Goal: Task Accomplishment & Management: Manage account settings

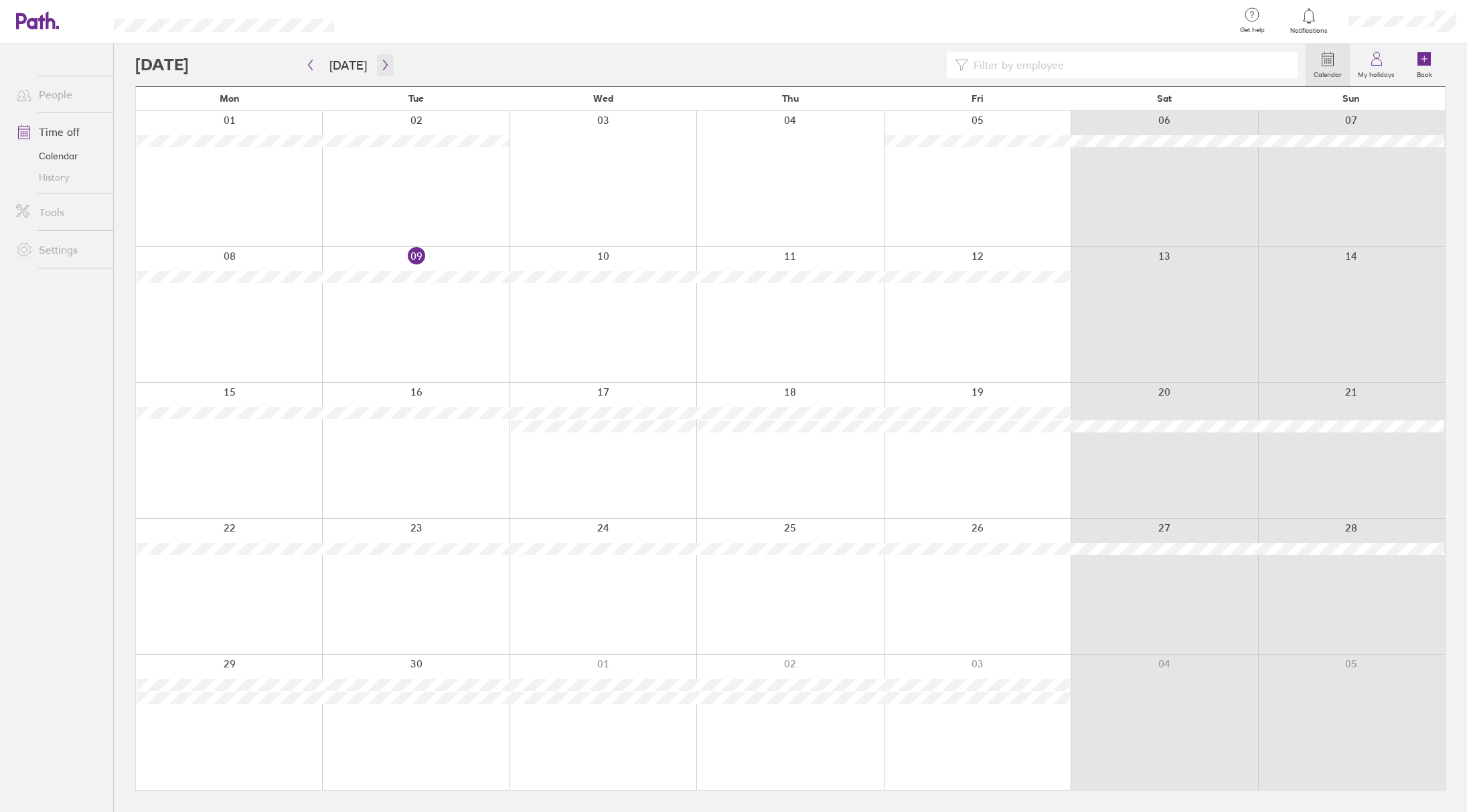
click at [377, 63] on button "button" at bounding box center [385, 65] width 16 height 22
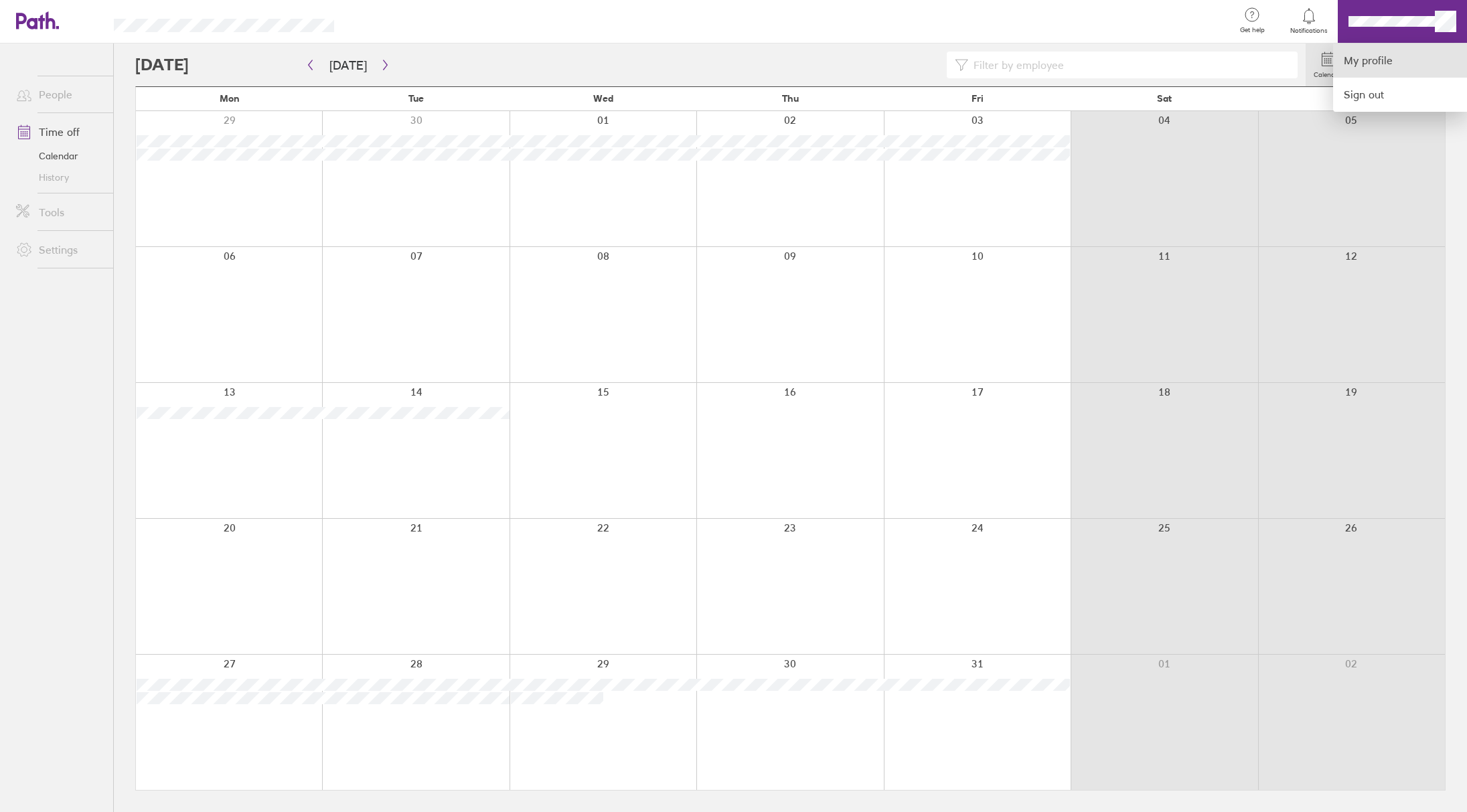
click at [1384, 57] on link "My profile" at bounding box center [1400, 61] width 134 height 34
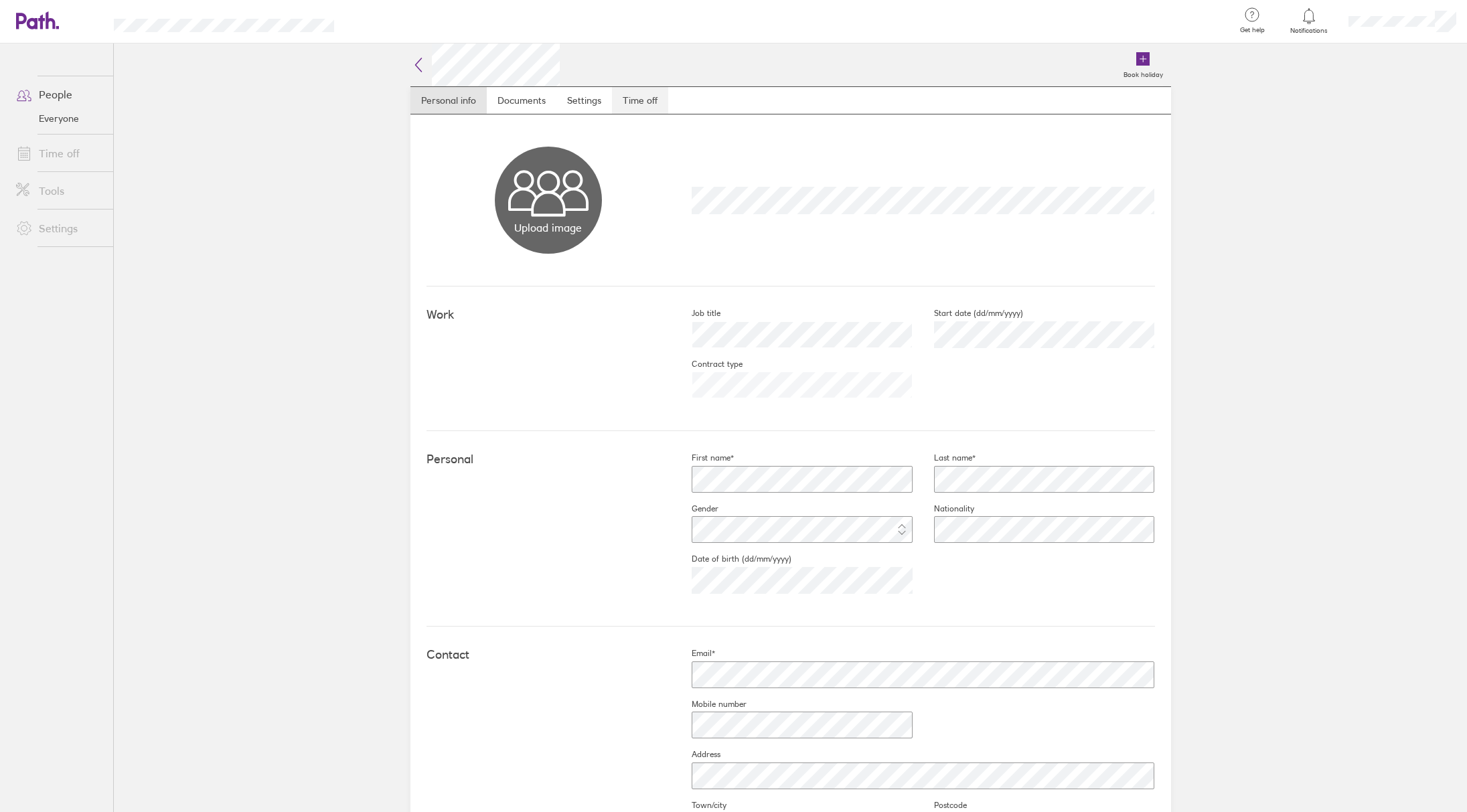
click at [635, 104] on link "Time off" at bounding box center [640, 100] width 56 height 26
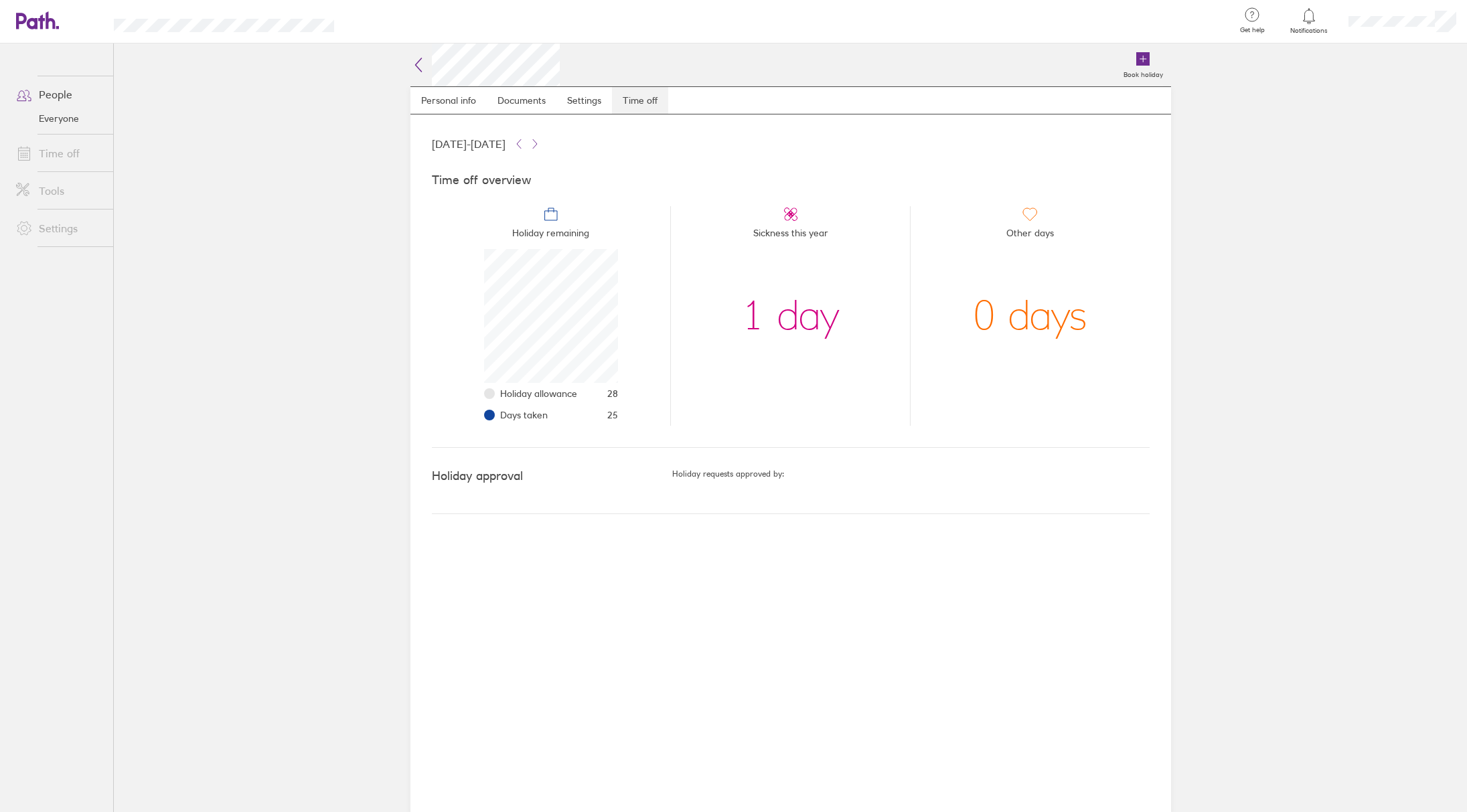
scroll to position [134, 134]
click at [417, 65] on icon at bounding box center [418, 65] width 16 height 16
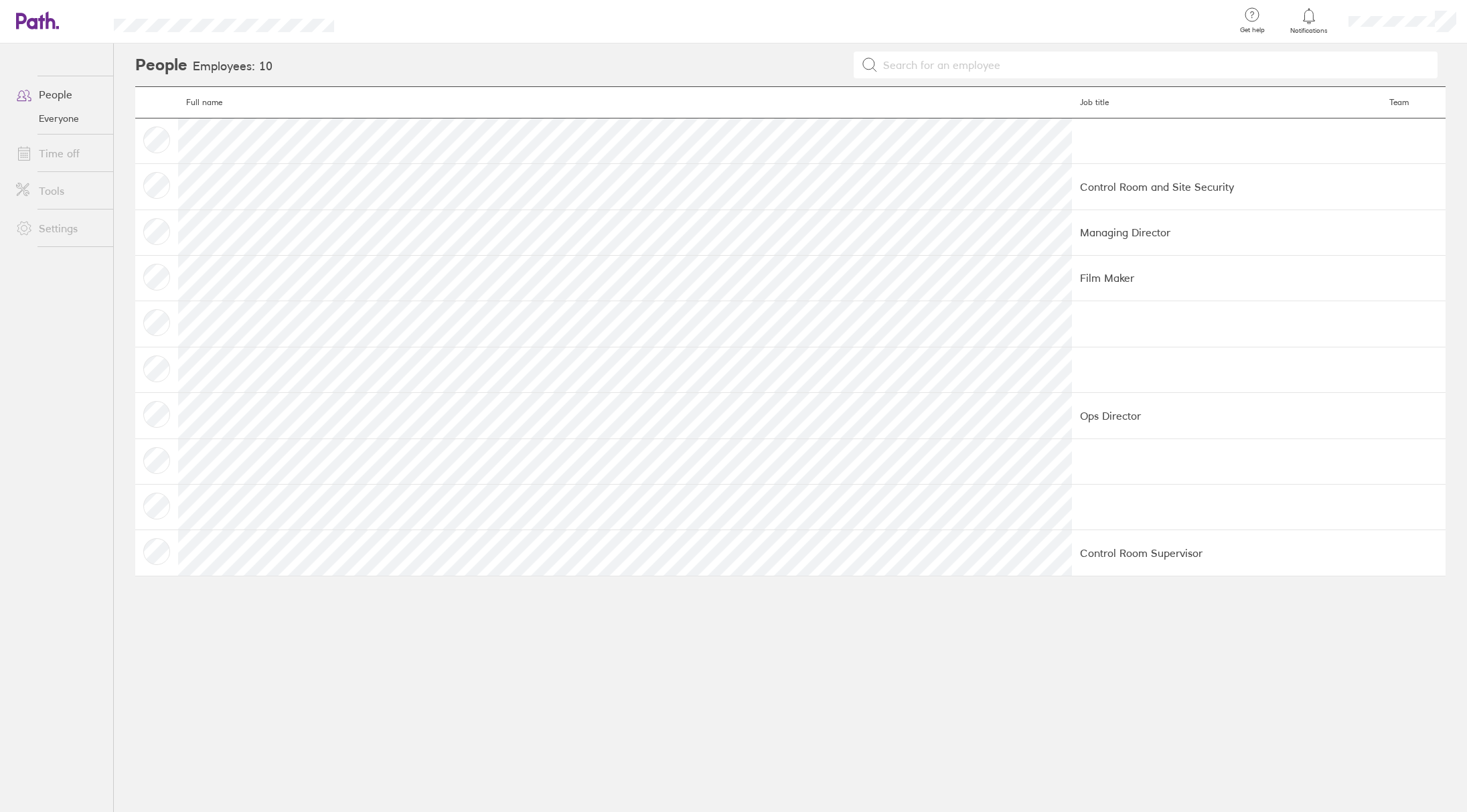
click at [41, 26] on icon at bounding box center [30, 21] width 29 height 16
